Goal: Task Accomplishment & Management: Manage account settings

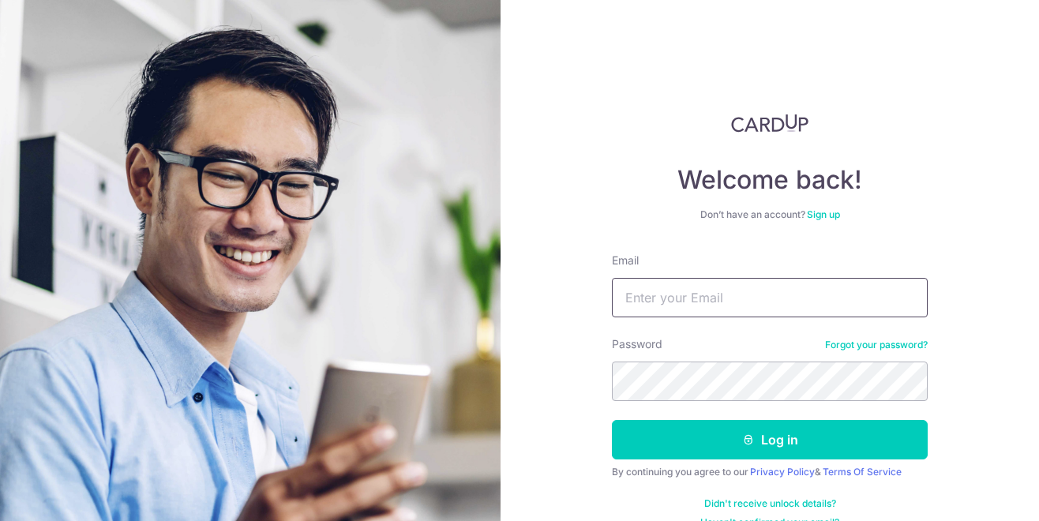
click at [782, 299] on input "Email" at bounding box center [770, 297] width 316 height 39
type input "[EMAIL_ADDRESS][DOMAIN_NAME]"
click at [612, 420] on button "Log in" at bounding box center [770, 439] width 316 height 39
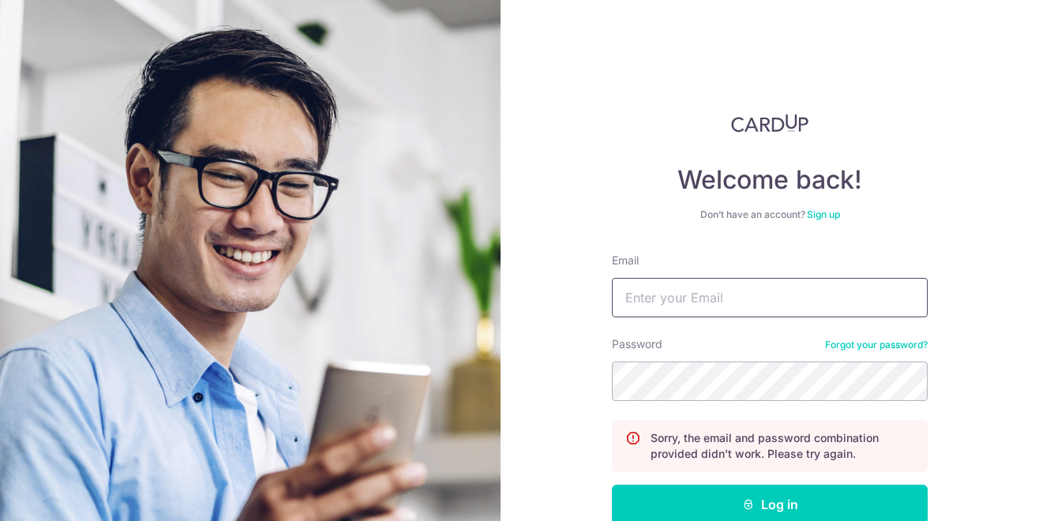
drag, startPoint x: 0, startPoint y: 0, endPoint x: 799, endPoint y: 304, distance: 855.2
click at [799, 304] on input "Email" at bounding box center [770, 297] width 316 height 39
type input "[EMAIL_ADDRESS][DOMAIN_NAME]"
click at [612, 485] on button "Log in" at bounding box center [770, 504] width 316 height 39
